Goal: Task Accomplishment & Management: Manage account settings

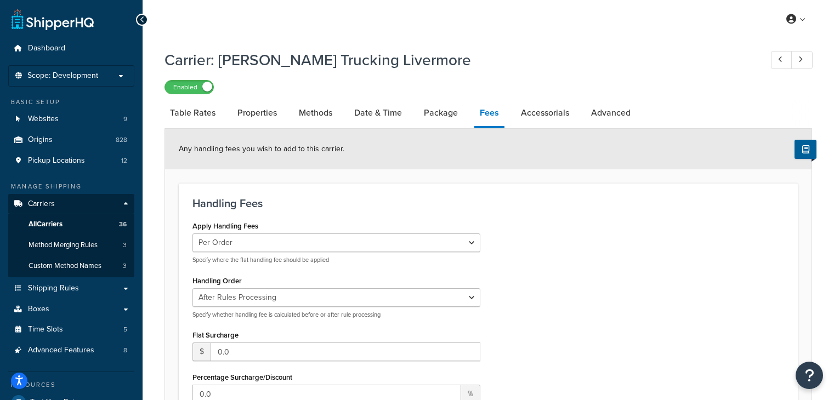
select select "AFTER"
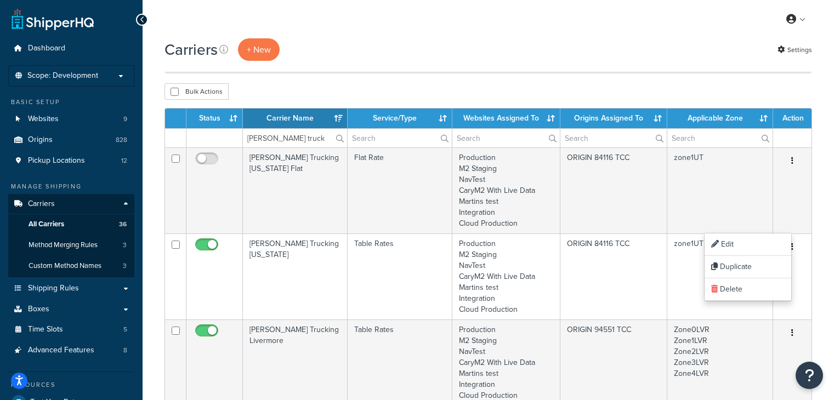
select select "15"
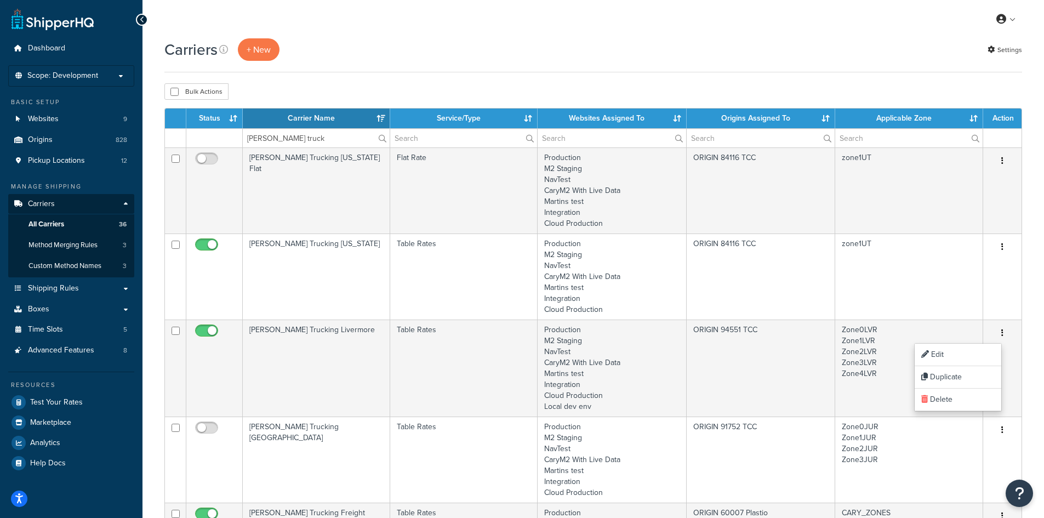
click at [310, 95] on div "Bulk Actions Duplicate Delete" at bounding box center [593, 91] width 858 height 16
click at [302, 143] on input "cary truck" at bounding box center [316, 138] width 147 height 19
click at [276, 138] on input "cary truck" at bounding box center [316, 138] width 147 height 19
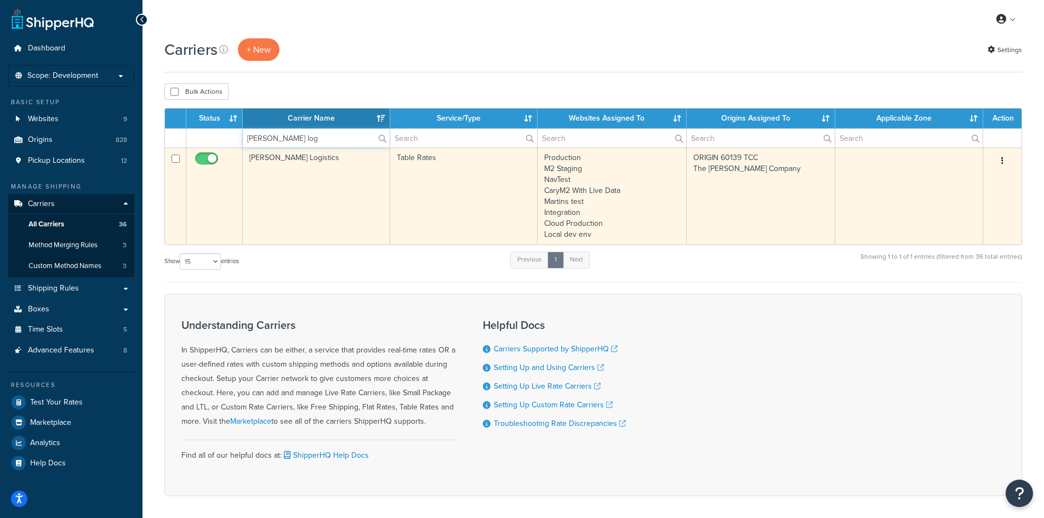
type input "cary log"
click at [833, 163] on icon "button" at bounding box center [1003, 161] width 2 height 8
click at [833, 178] on link "Edit" at bounding box center [958, 183] width 87 height 22
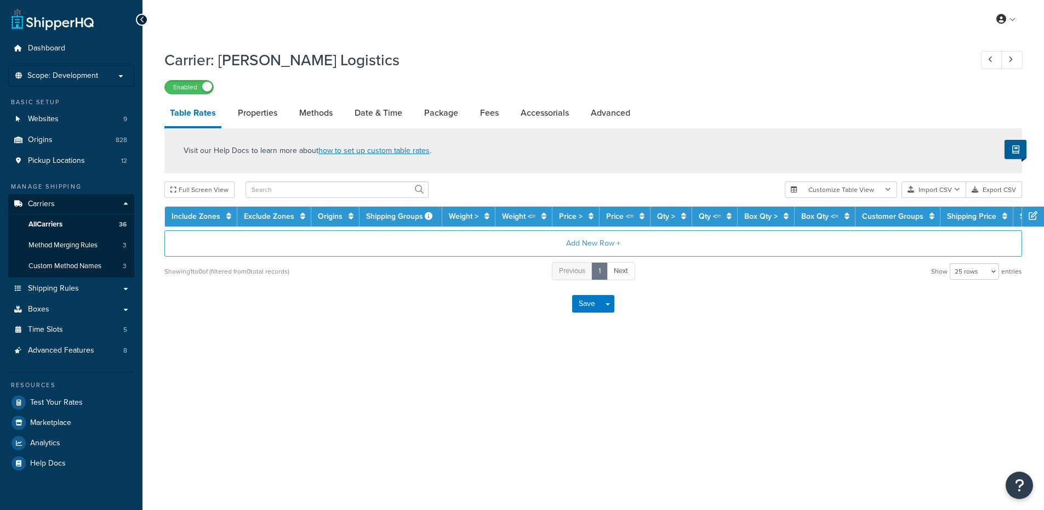
select select "25"
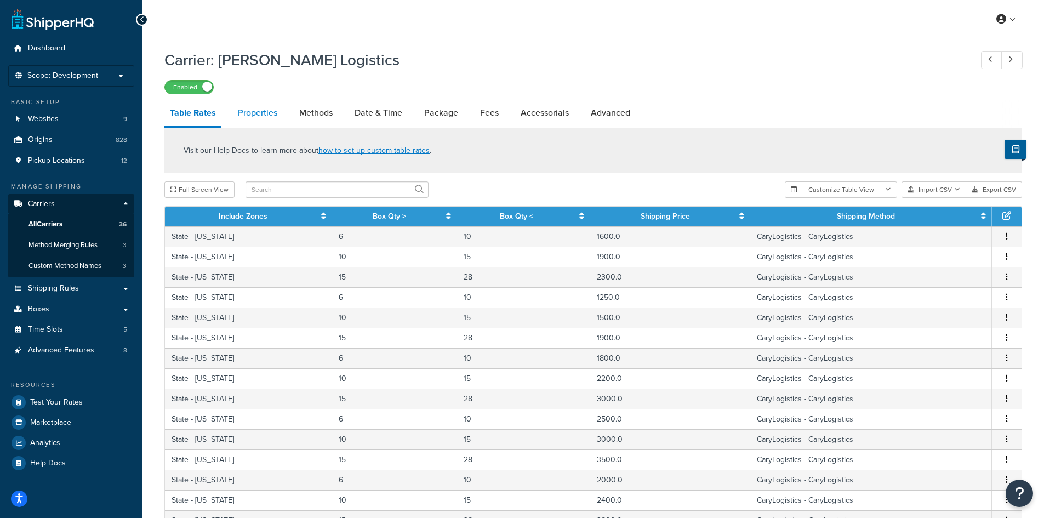
click at [268, 110] on link "Properties" at bounding box center [257, 113] width 50 height 26
select select "HIGHEST"
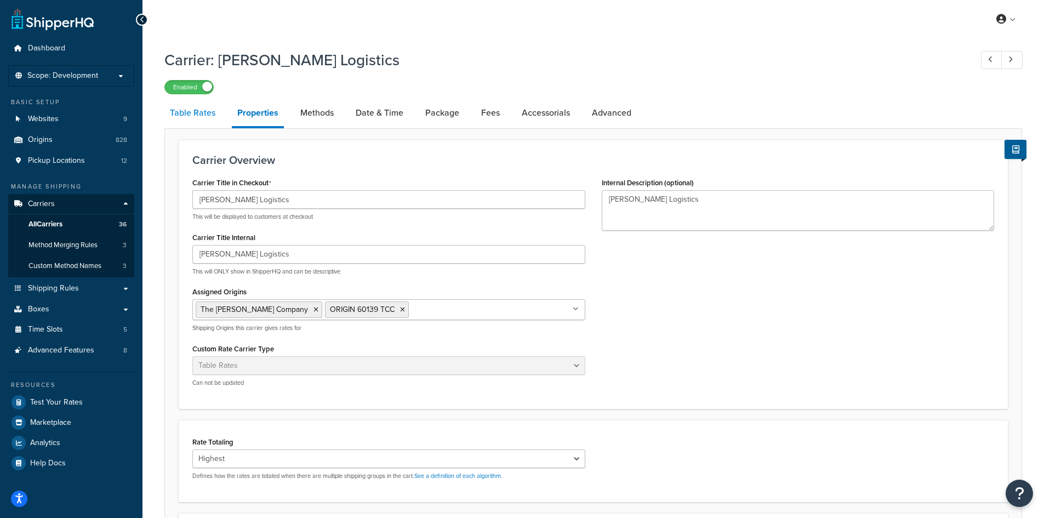
click at [212, 117] on link "Table Rates" at bounding box center [192, 113] width 56 height 26
select select "25"
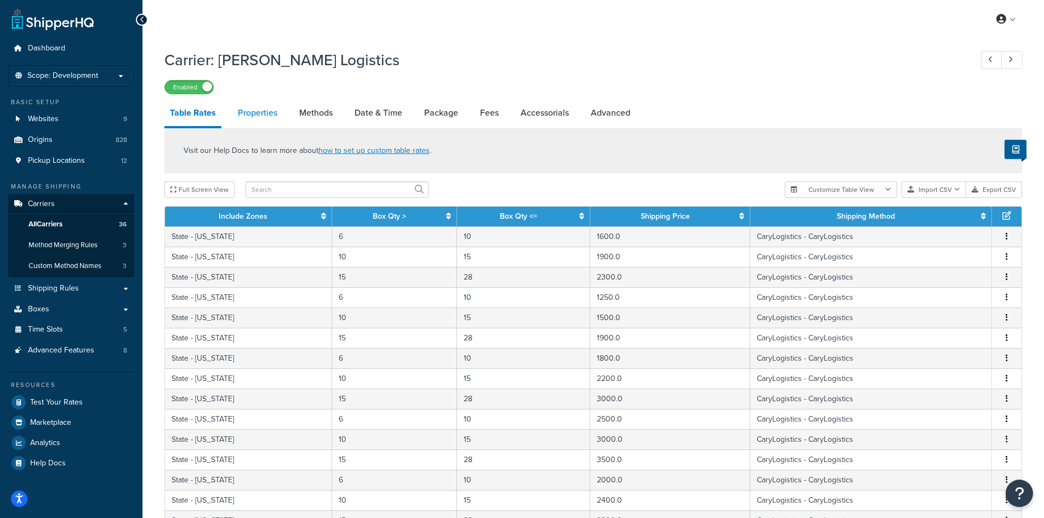
click at [276, 112] on link "Properties" at bounding box center [257, 113] width 50 height 26
select select "HIGHEST"
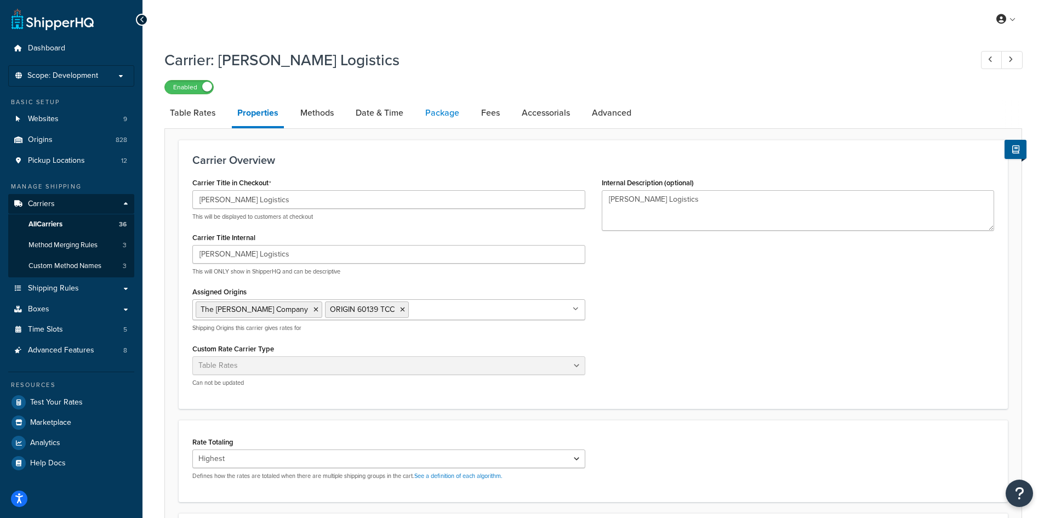
click at [434, 112] on link "Package" at bounding box center [442, 113] width 45 height 26
select select "694719"
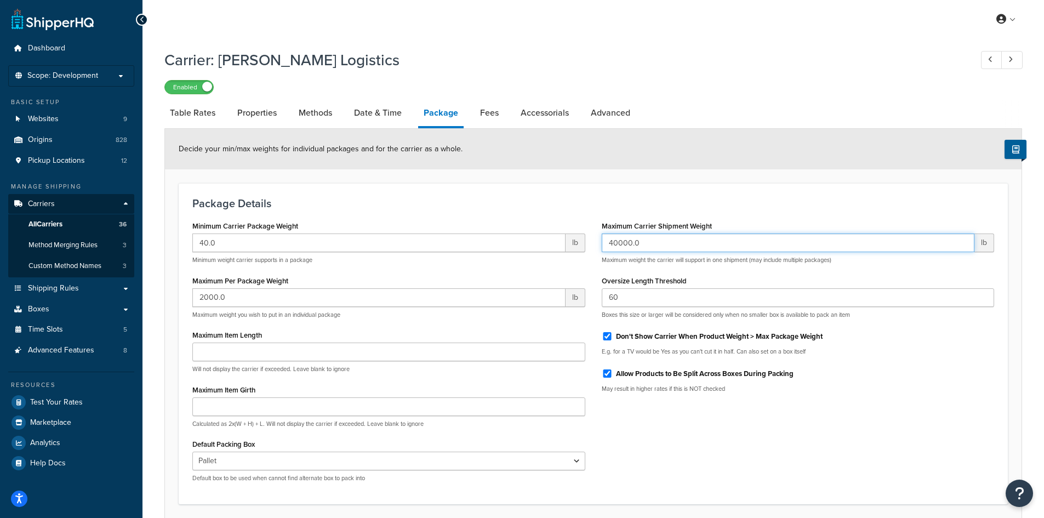
click at [638, 246] on input "40000.0" at bounding box center [788, 243] width 373 height 19
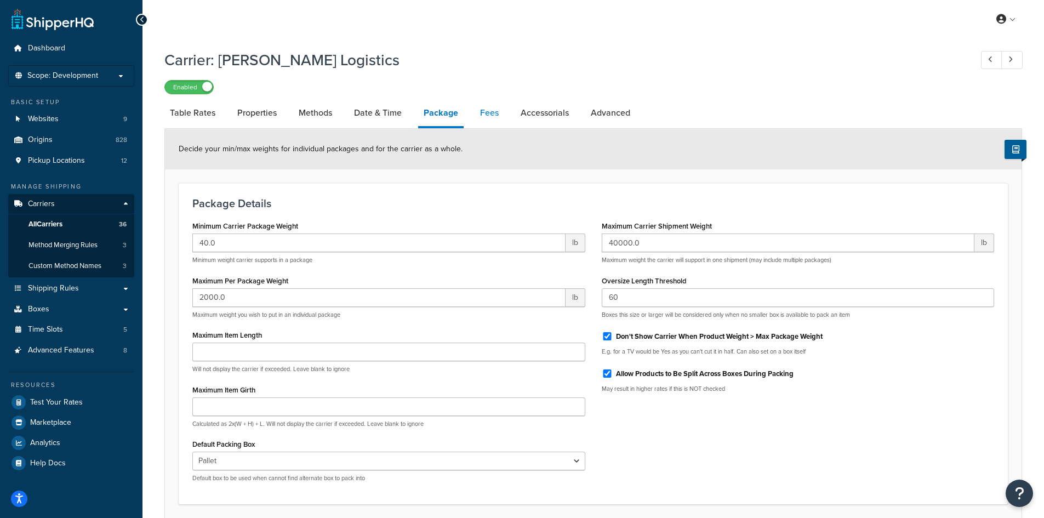
click at [483, 113] on link "Fees" at bounding box center [490, 113] width 30 height 26
select select "AFTER"
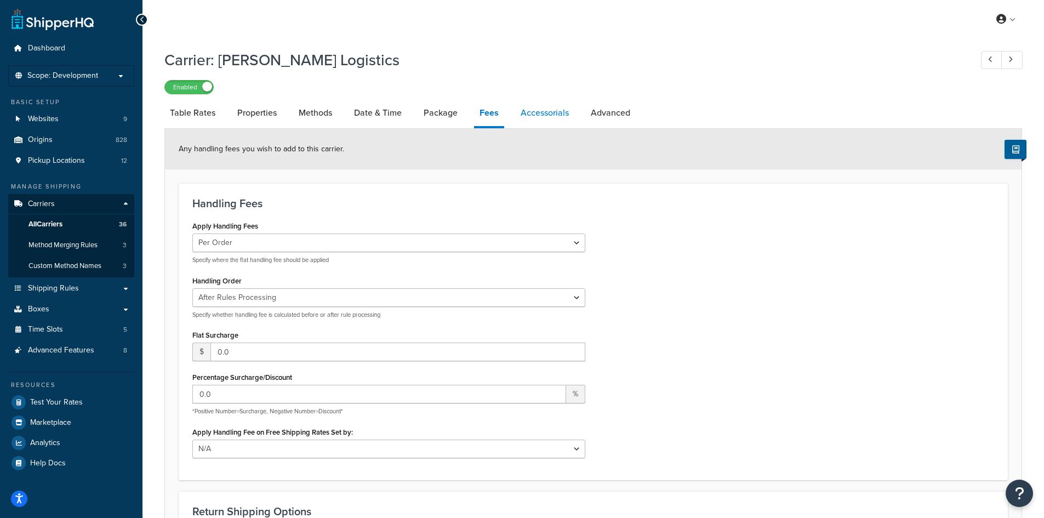
click at [533, 123] on link "Accessorials" at bounding box center [544, 113] width 59 height 26
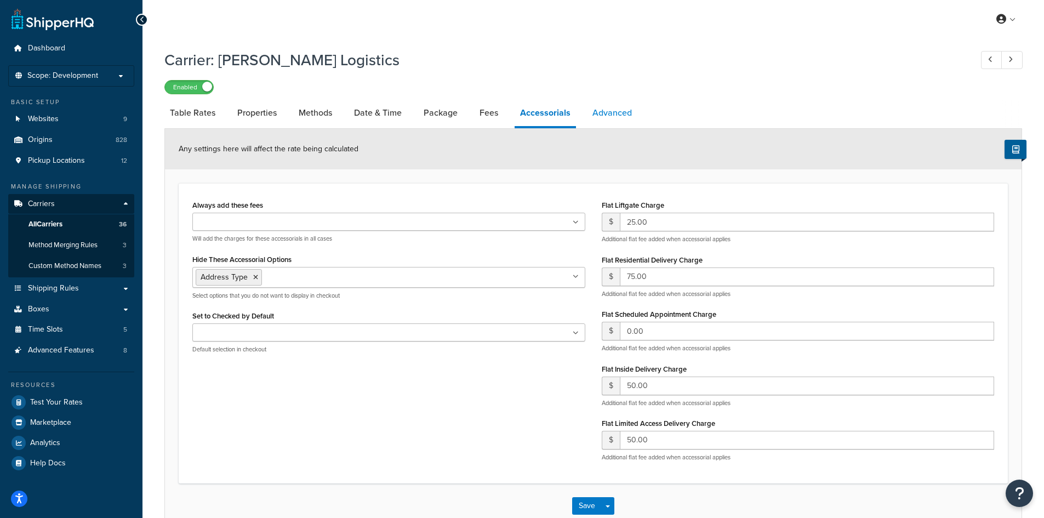
click at [598, 114] on link "Advanced" at bounding box center [612, 113] width 50 height 26
select select "false"
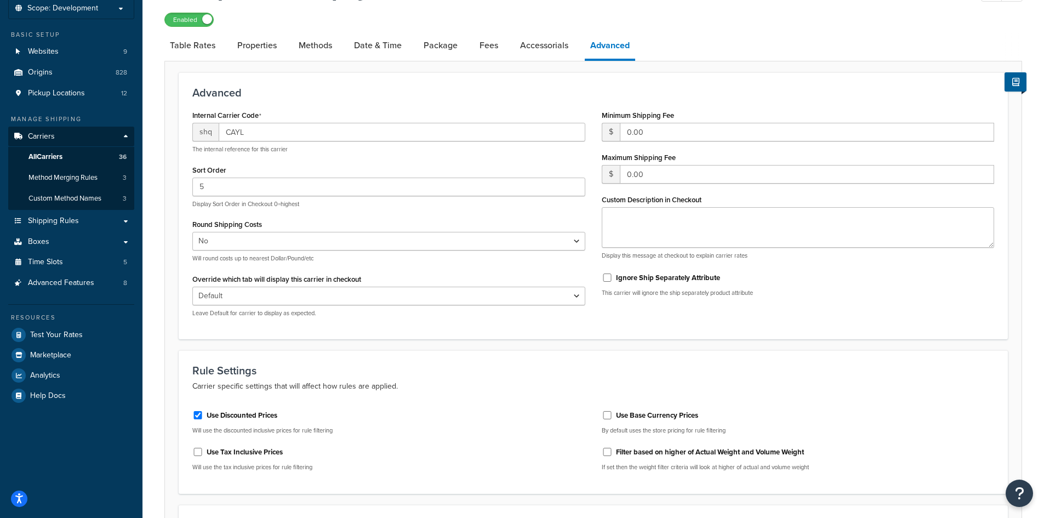
scroll to position [55, 0]
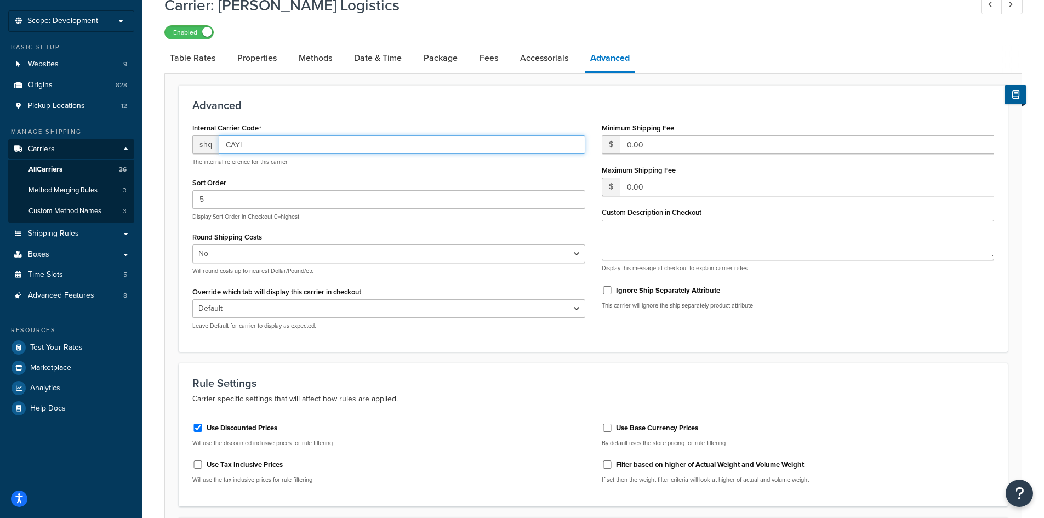
click at [389, 151] on input "CAYL" at bounding box center [402, 144] width 367 height 19
click at [309, 150] on input "CAYL" at bounding box center [402, 144] width 367 height 19
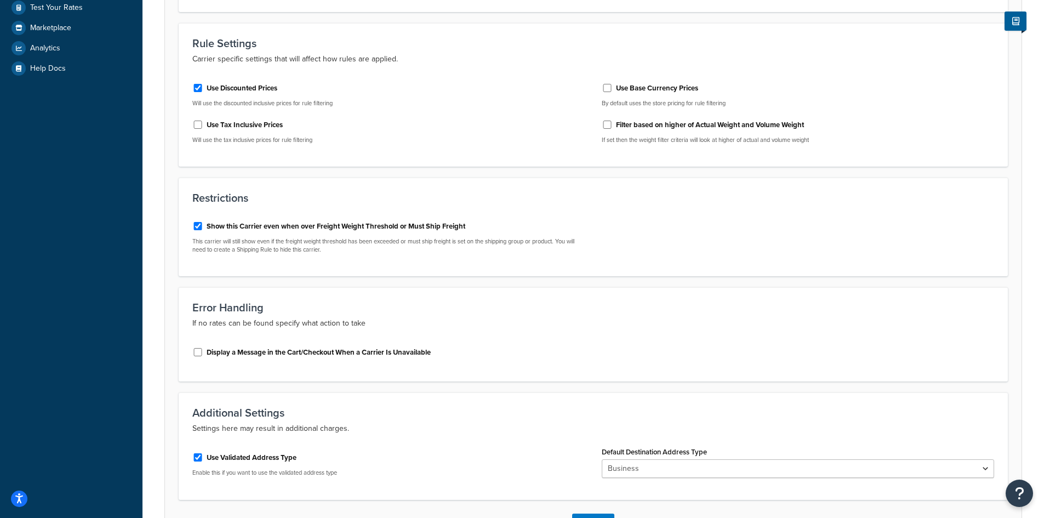
scroll to position [477, 0]
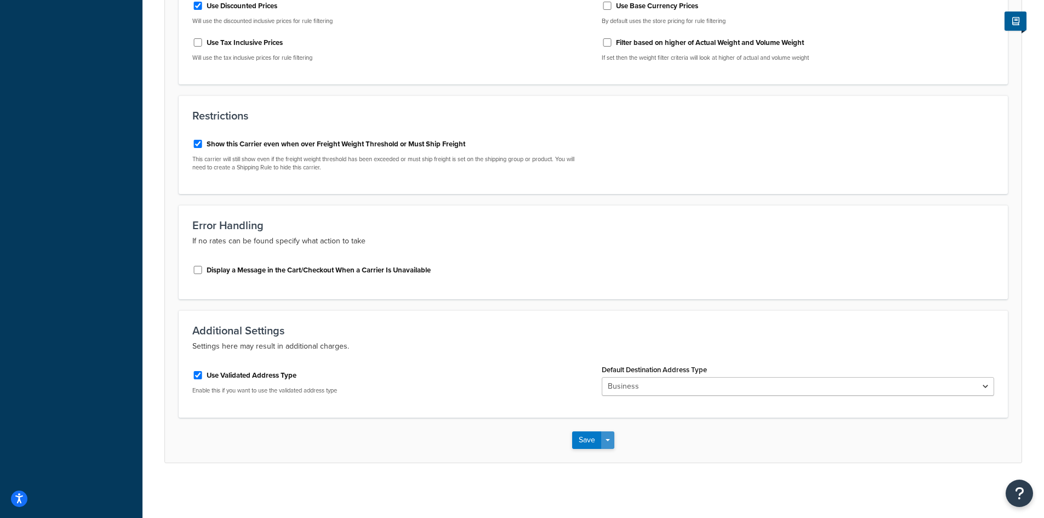
type input "CAYLOG"
click at [612, 440] on button "Save Dropdown" at bounding box center [607, 440] width 13 height 18
click at [609, 454] on button "Save and Edit" at bounding box center [612, 460] width 80 height 23
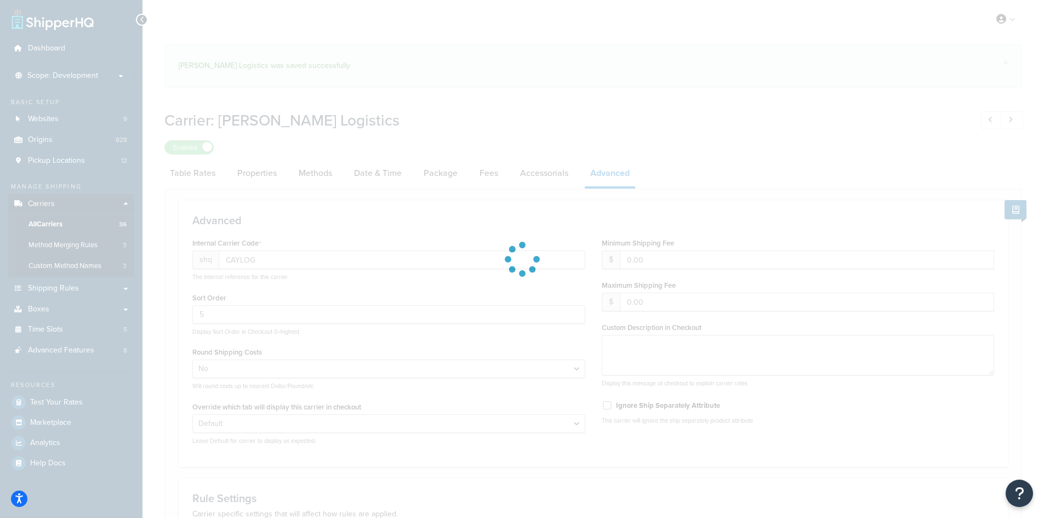
select select "false"
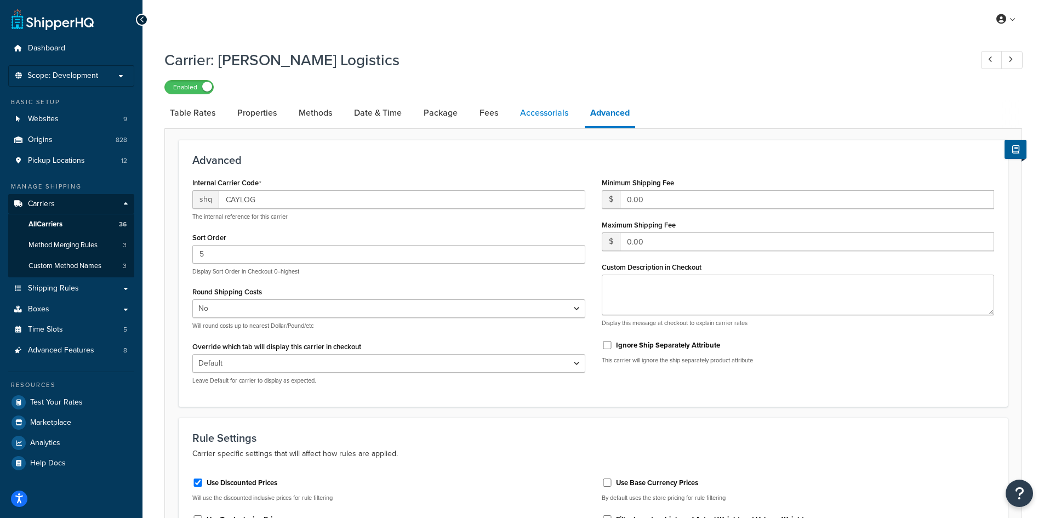
click at [530, 111] on link "Accessorials" at bounding box center [544, 113] width 59 height 26
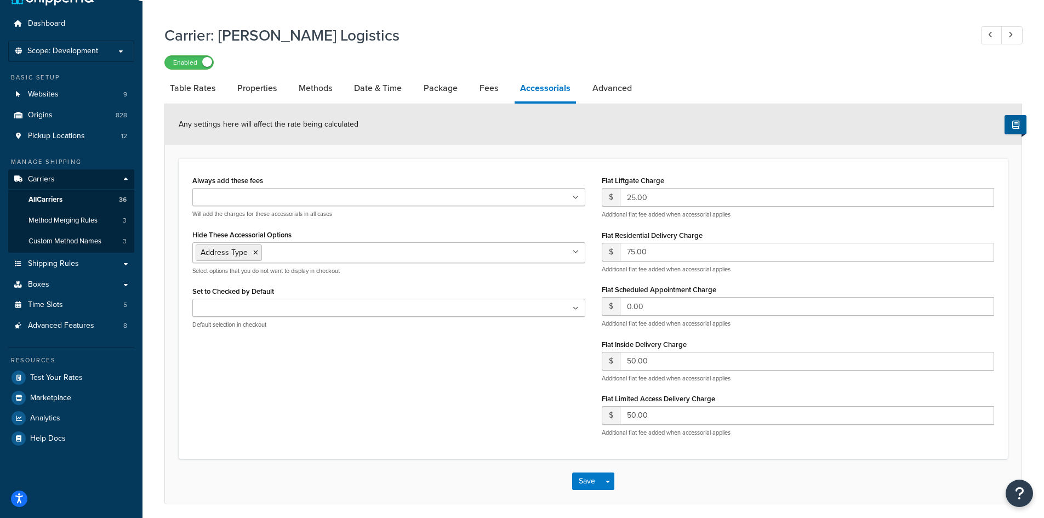
scroll to position [55, 0]
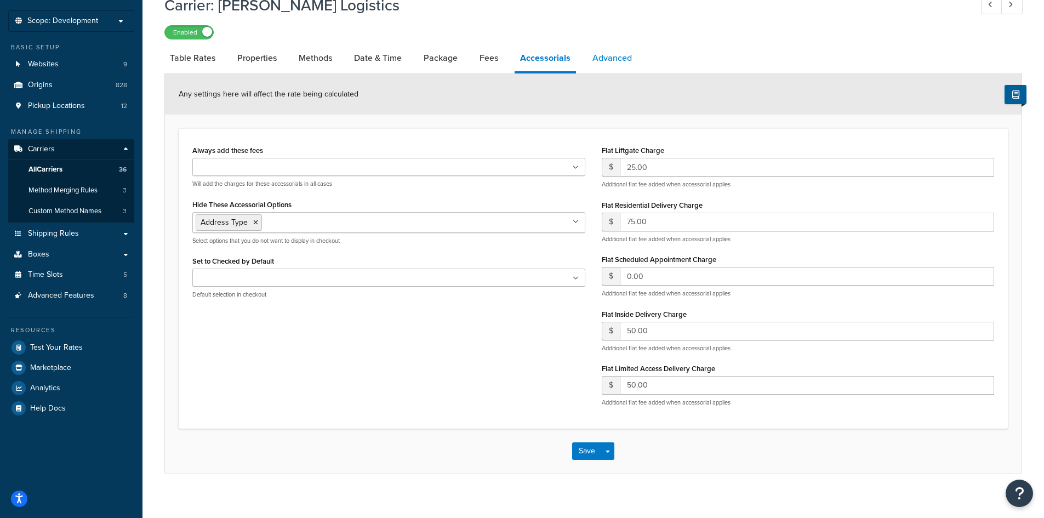
click at [590, 60] on link "Advanced" at bounding box center [612, 58] width 50 height 26
select select "false"
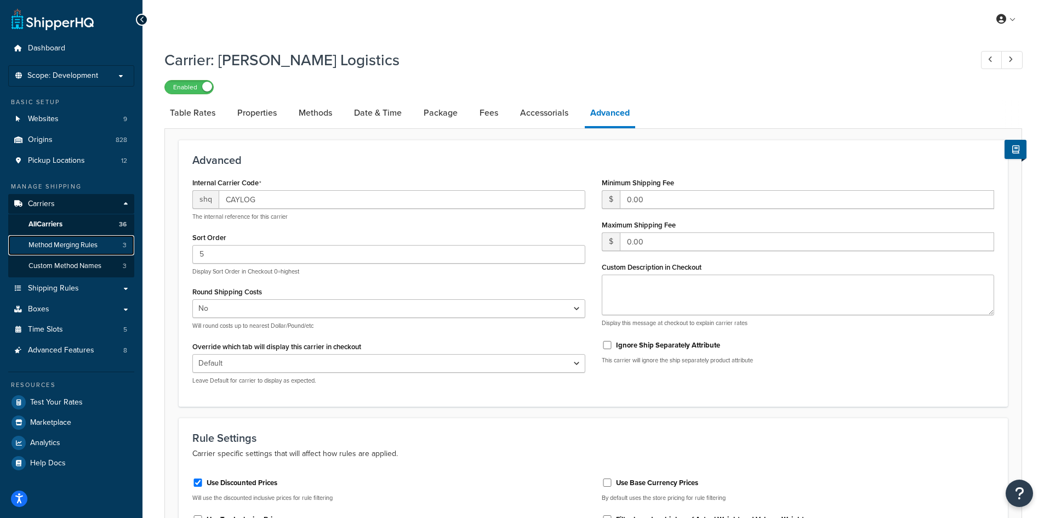
click at [62, 246] on span "Method Merging Rules" at bounding box center [63, 245] width 69 height 9
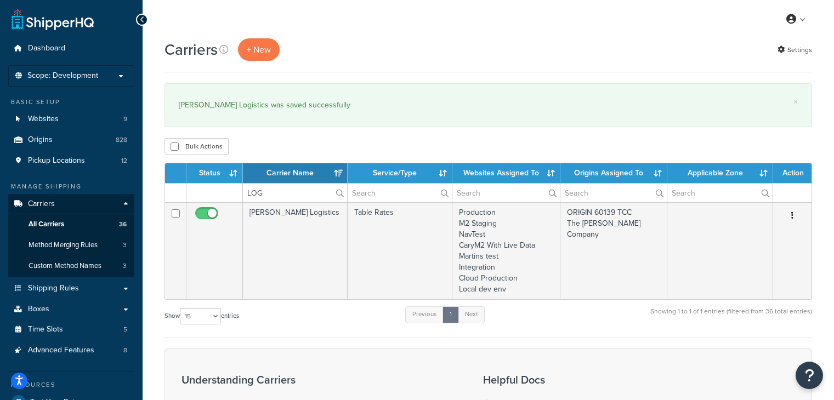
select select "15"
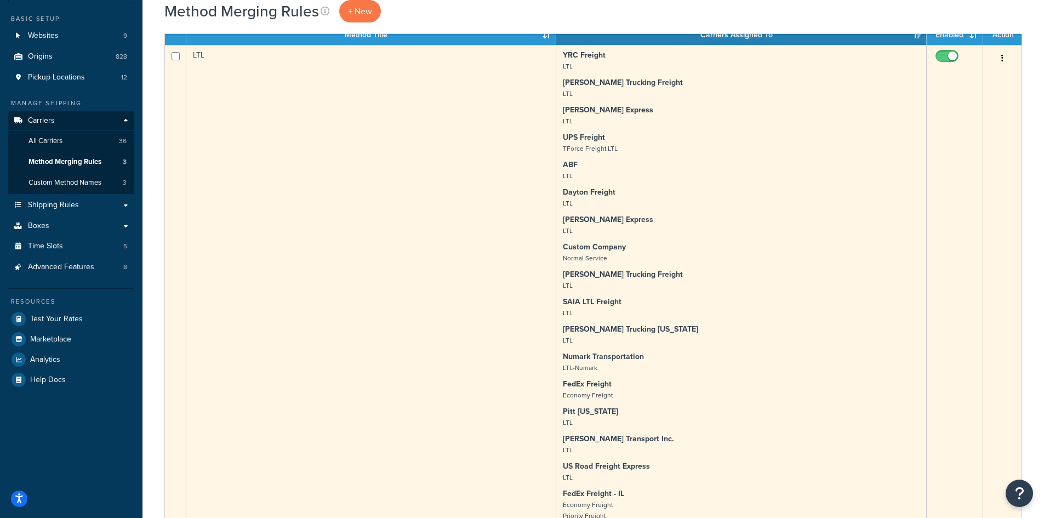
scroll to position [55, 0]
